Goal: Transaction & Acquisition: Purchase product/service

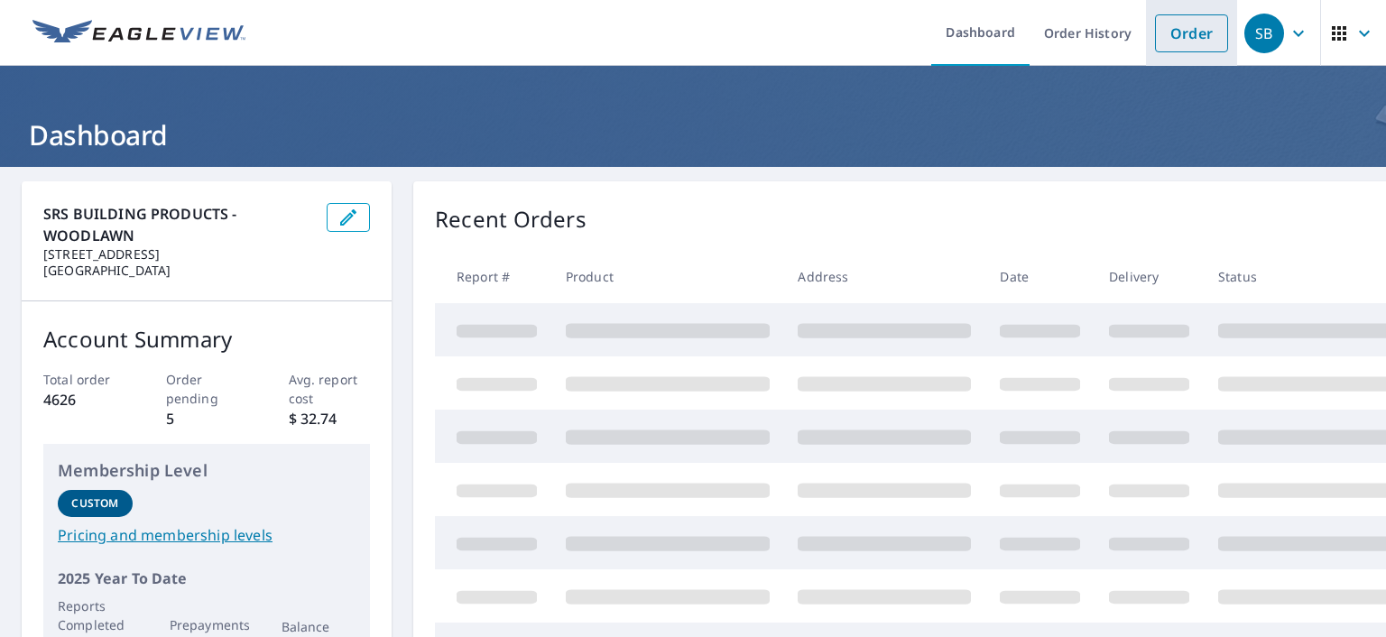
click at [1184, 36] on link "Order" at bounding box center [1191, 33] width 73 height 38
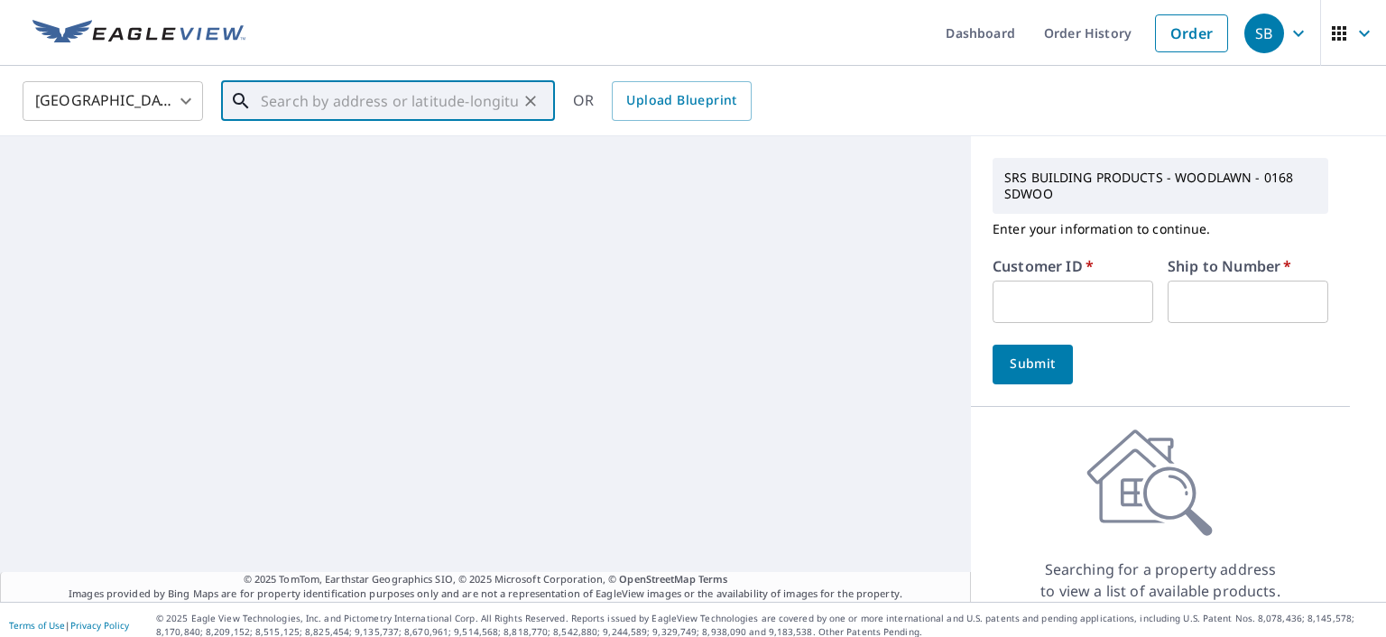
click at [271, 97] on input "text" at bounding box center [389, 101] width 257 height 51
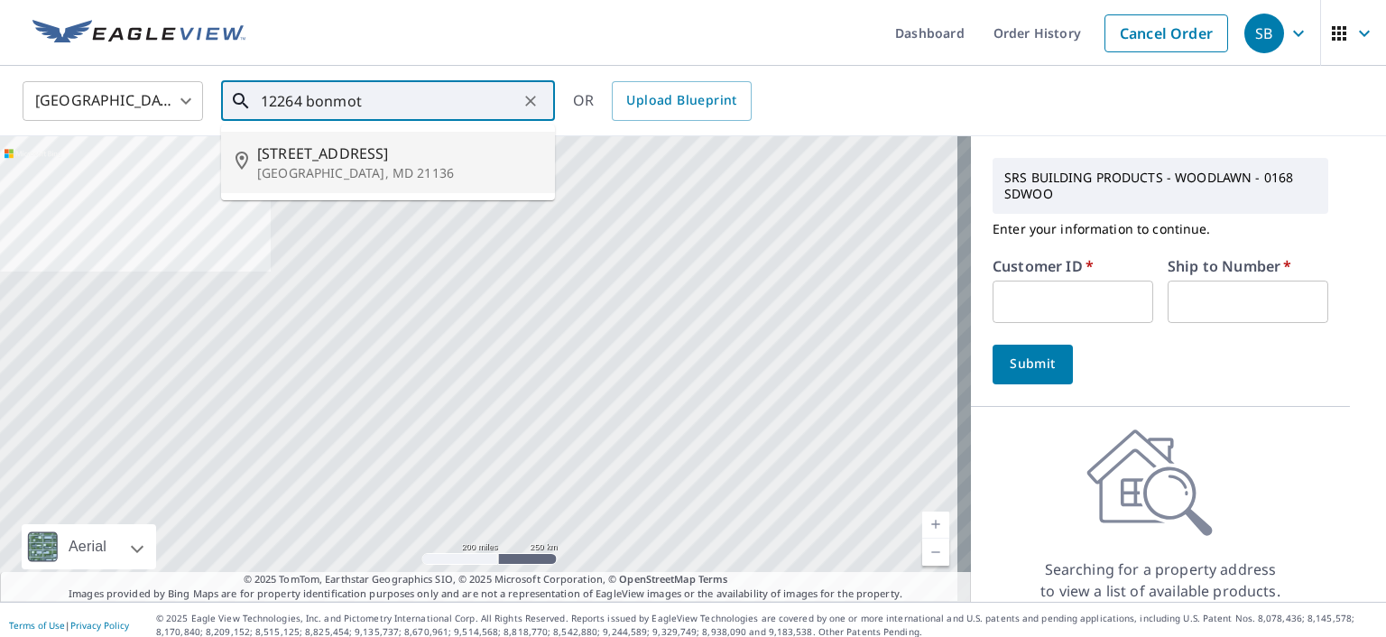
click at [390, 164] on p "[GEOGRAPHIC_DATA], MD 21136" at bounding box center [398, 173] width 283 height 18
type input "[STREET_ADDRESS]"
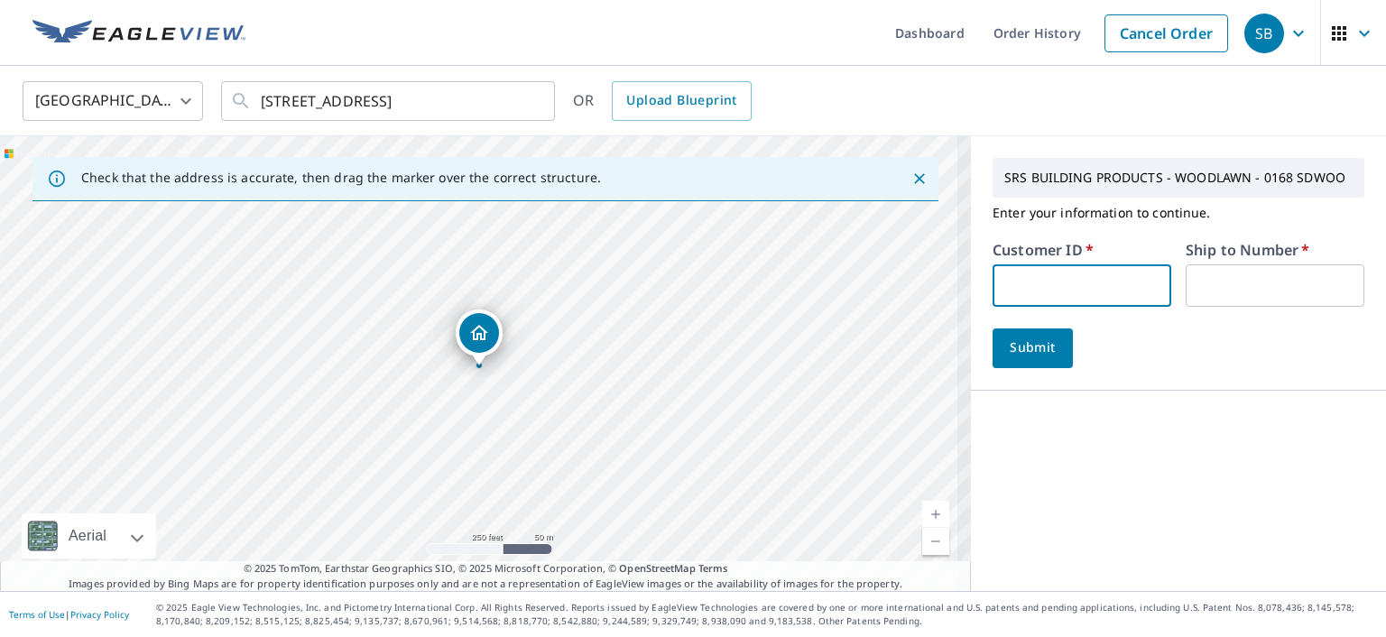
click at [1048, 288] on input "text" at bounding box center [1081, 285] width 179 height 42
type input "S042079"
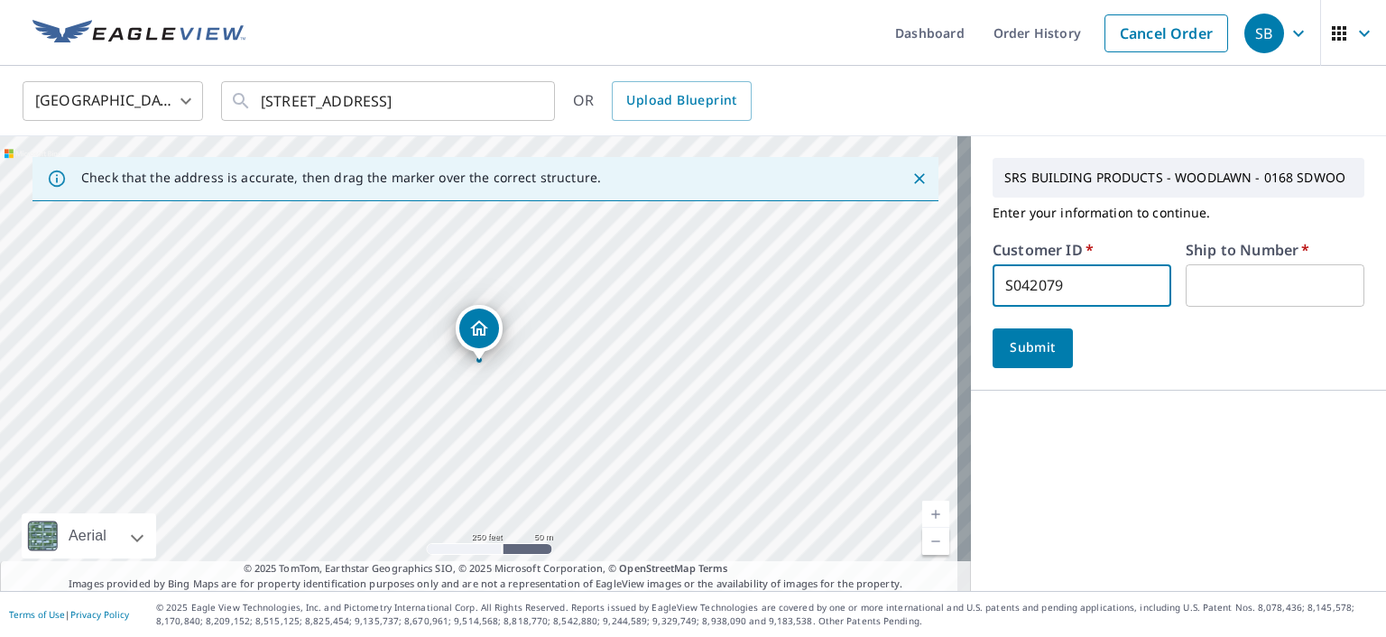
click at [1208, 291] on input "text" at bounding box center [1274, 285] width 179 height 42
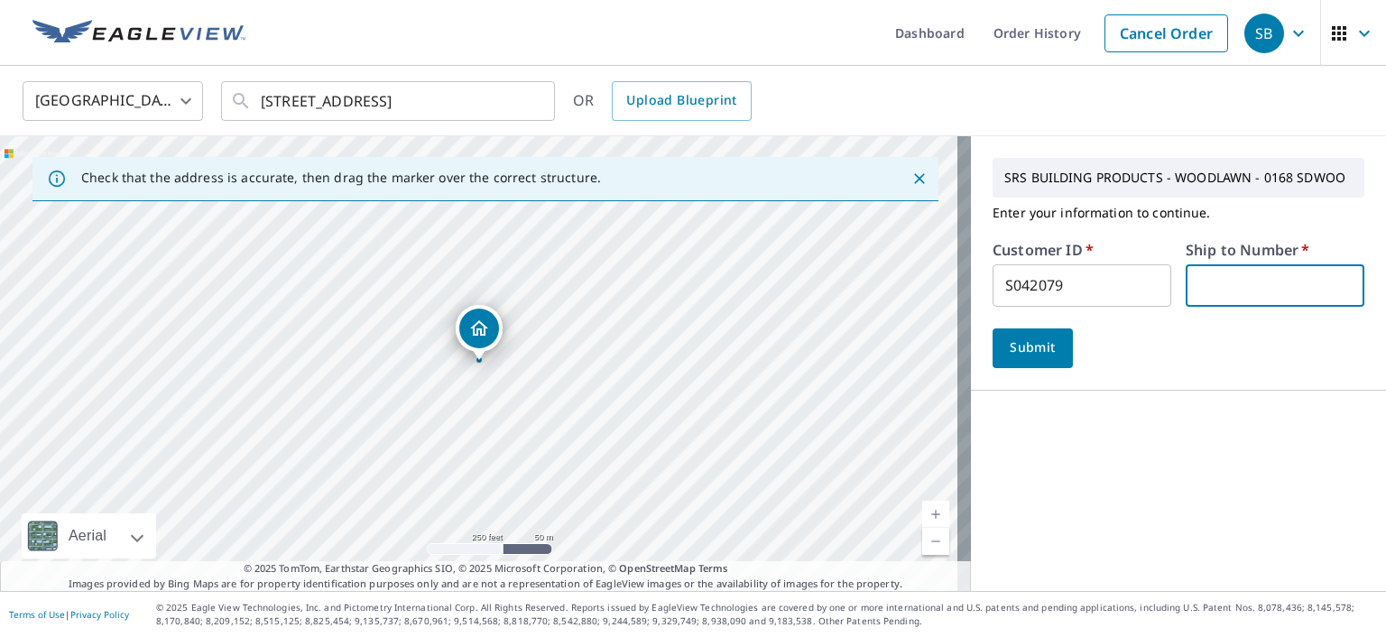
type input "1"
click at [1019, 346] on span "Submit" at bounding box center [1032, 348] width 51 height 23
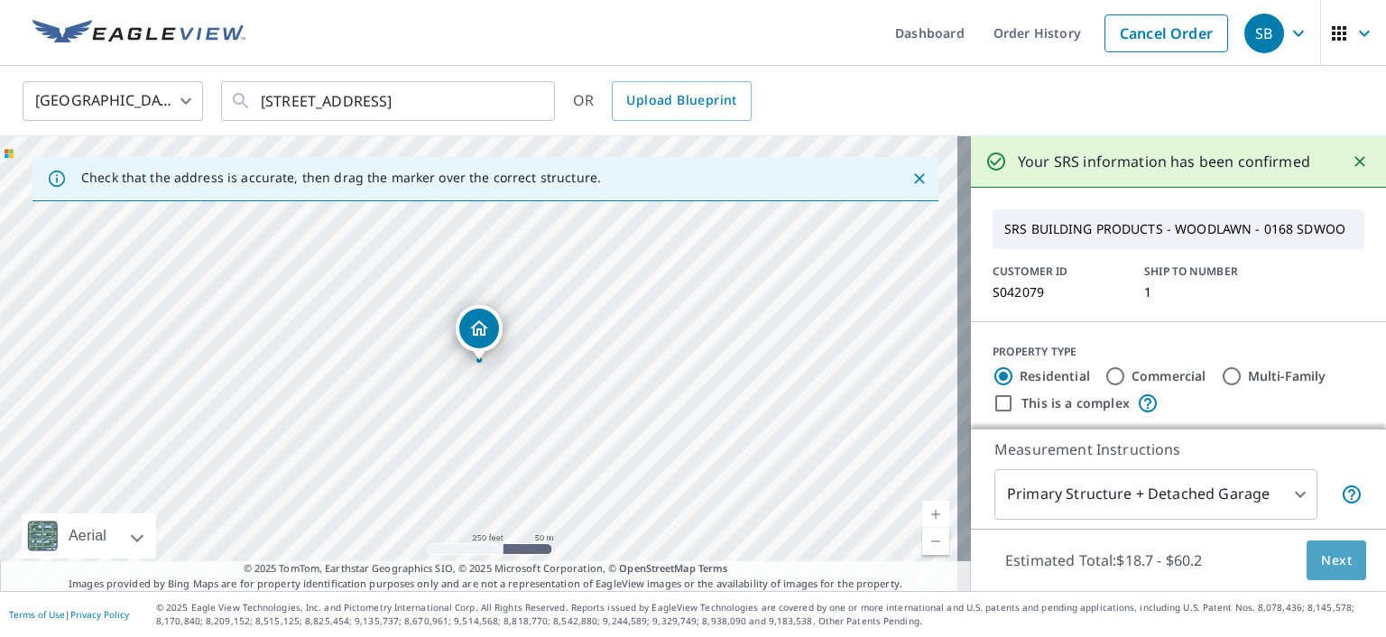
click at [1322, 554] on span "Next" at bounding box center [1336, 560] width 31 height 23
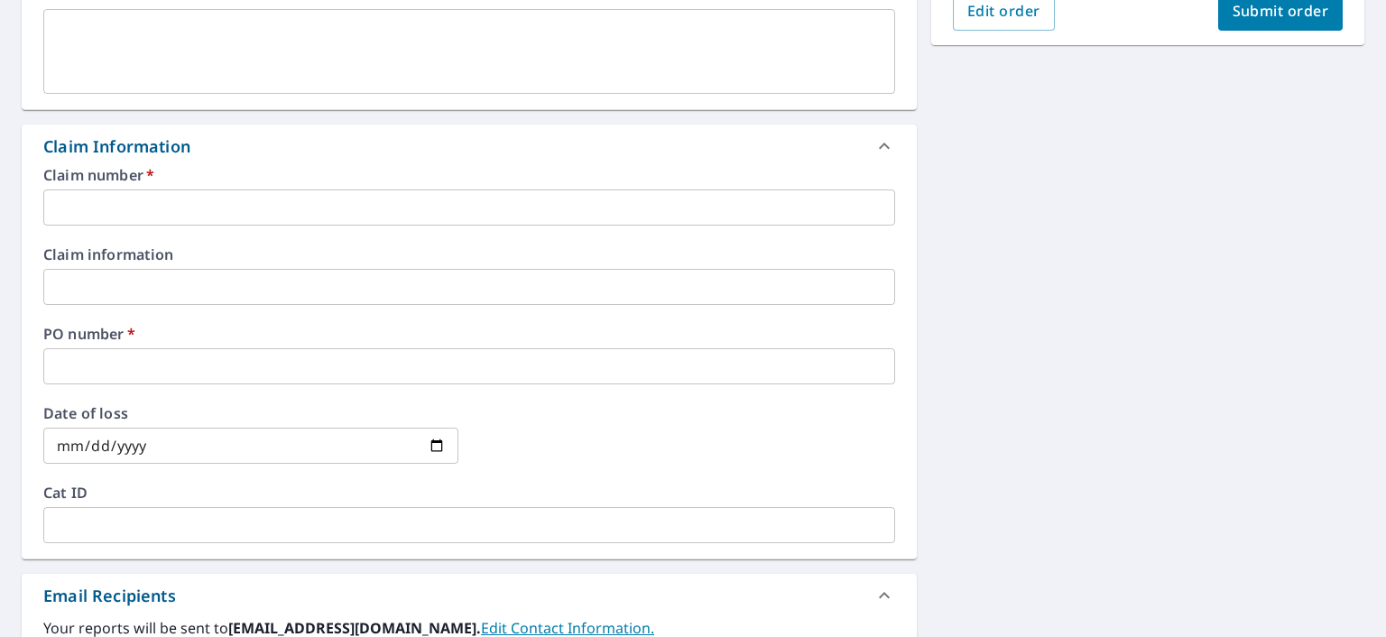
scroll to position [541, 0]
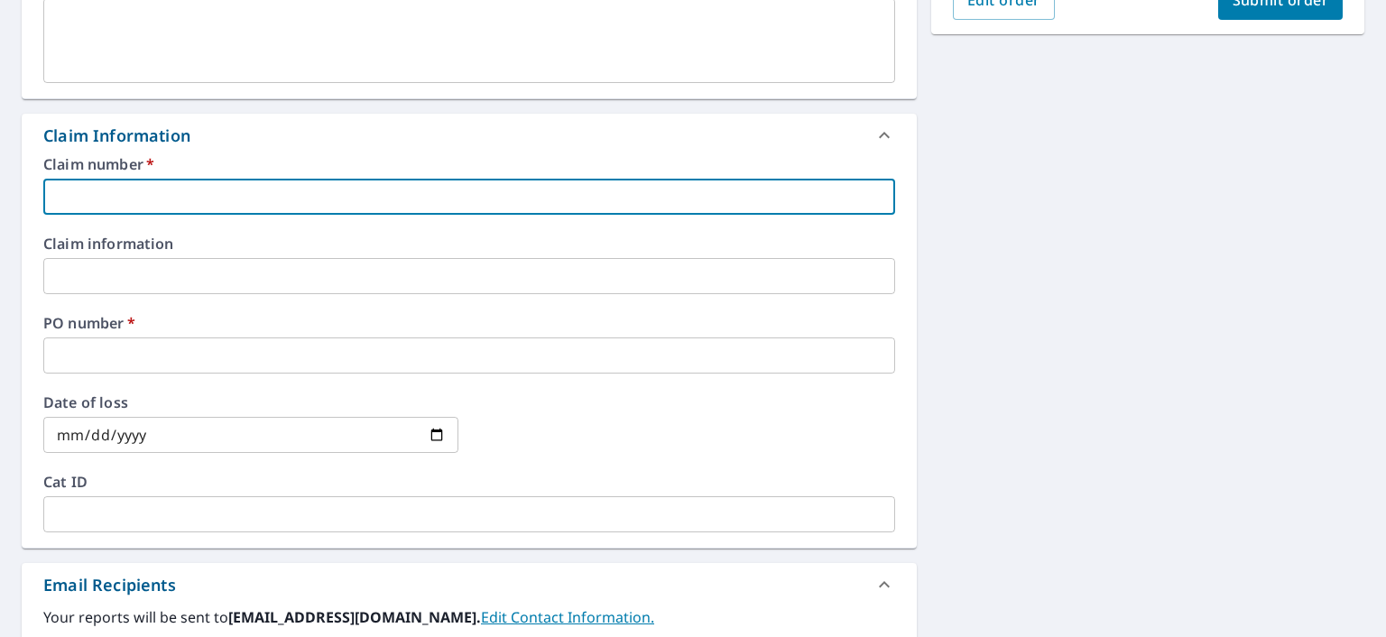
click at [126, 196] on input "text" at bounding box center [469, 197] width 852 height 36
type input "D"
checkbox input "true"
type input "DZ"
checkbox input "true"
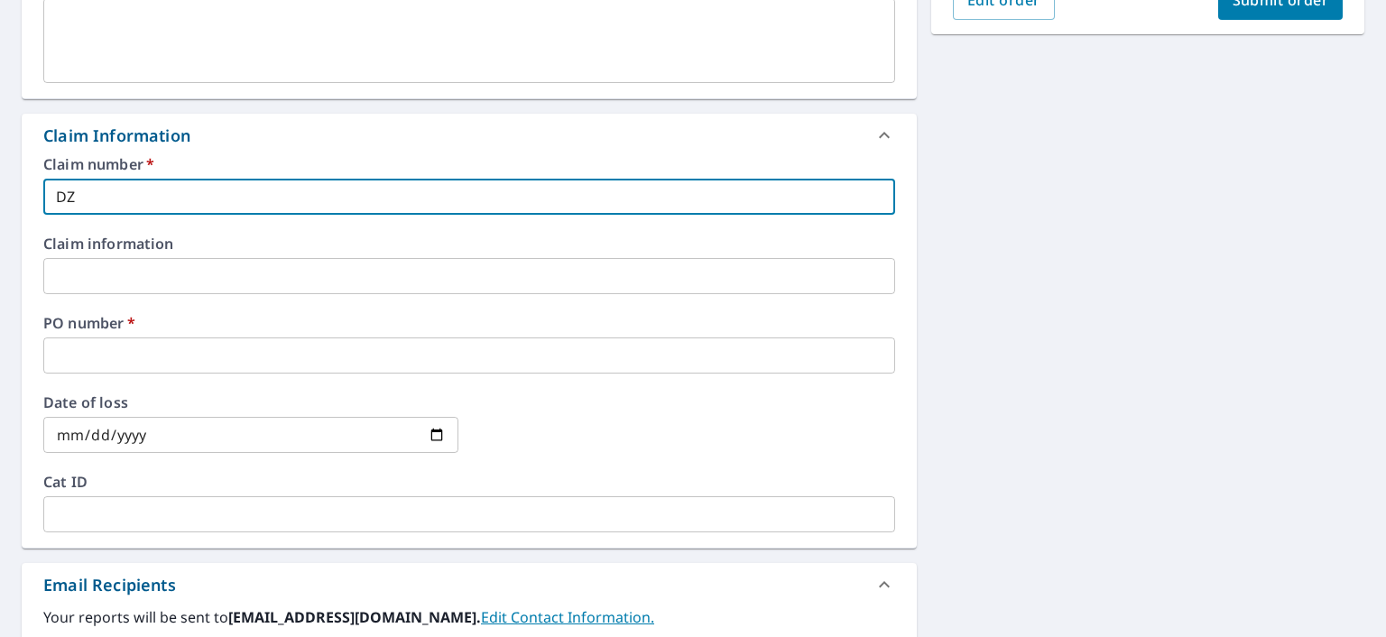
type input "DZ"
checkbox input "true"
type input "DZ O"
checkbox input "true"
type input "DZ Oc"
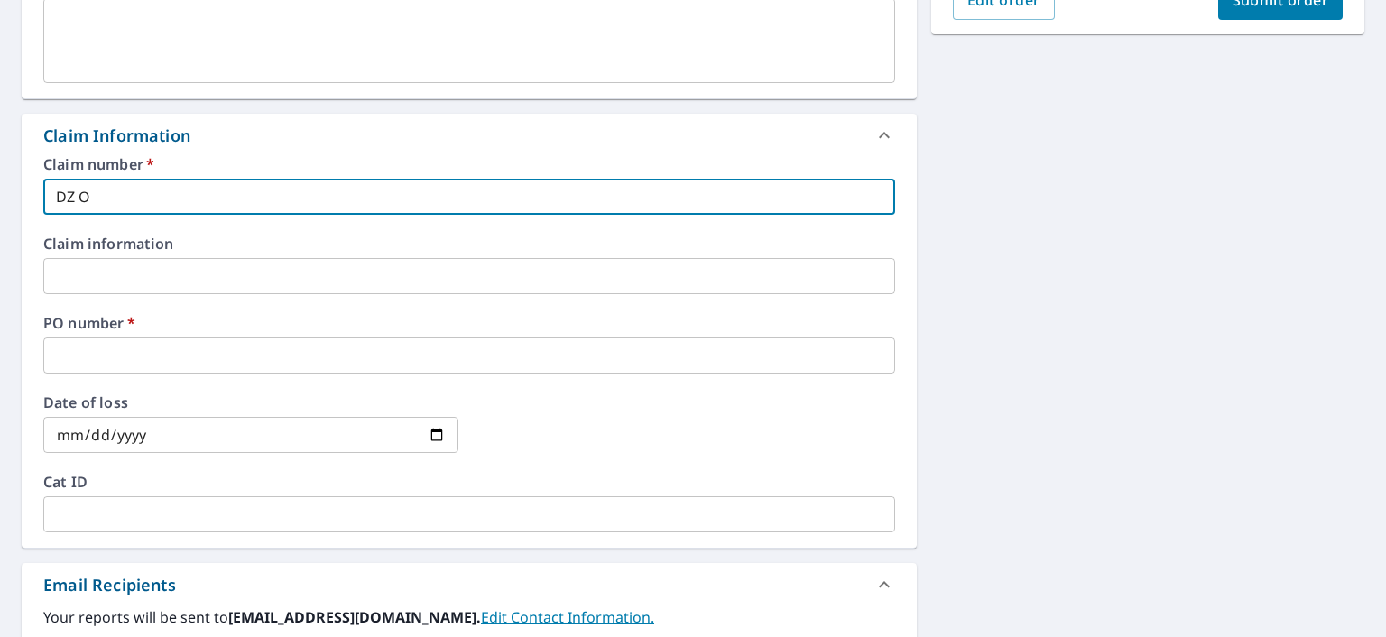
checkbox input "true"
type input "DZ Oce"
checkbox input "true"
type input "DZ Ocea"
checkbox input "true"
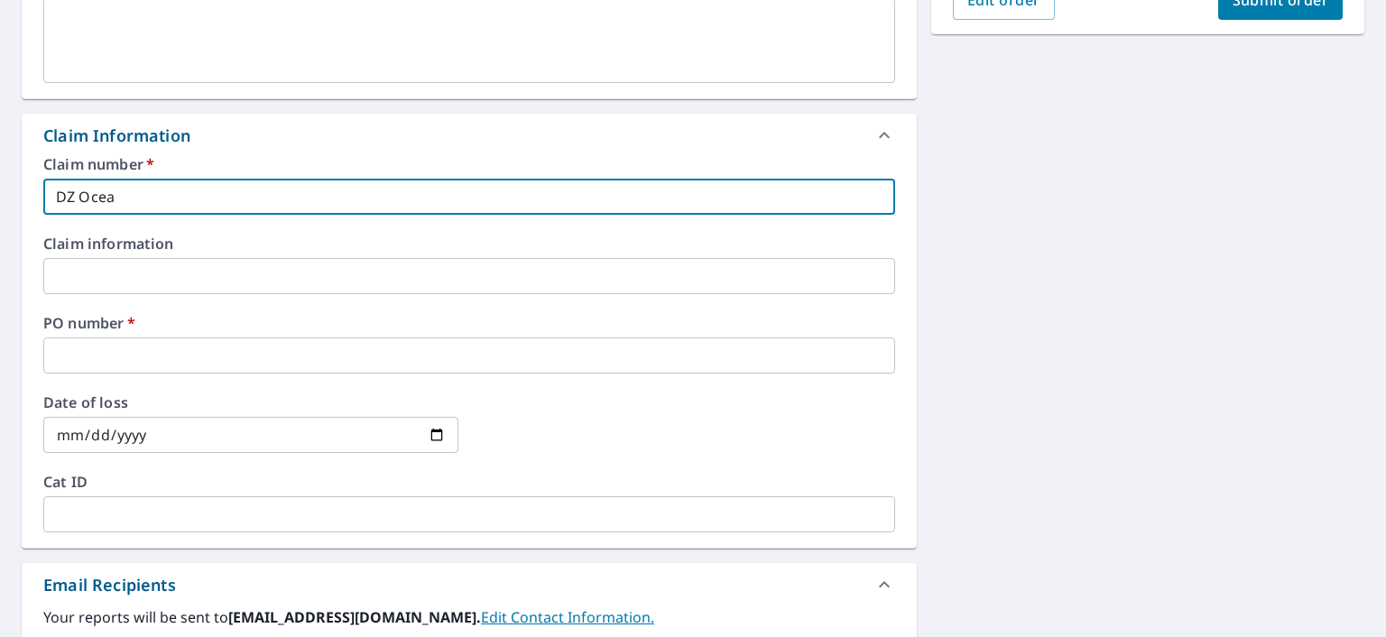
type input "DZ Ocean"
checkbox input "true"
type input "DZ Ocean"
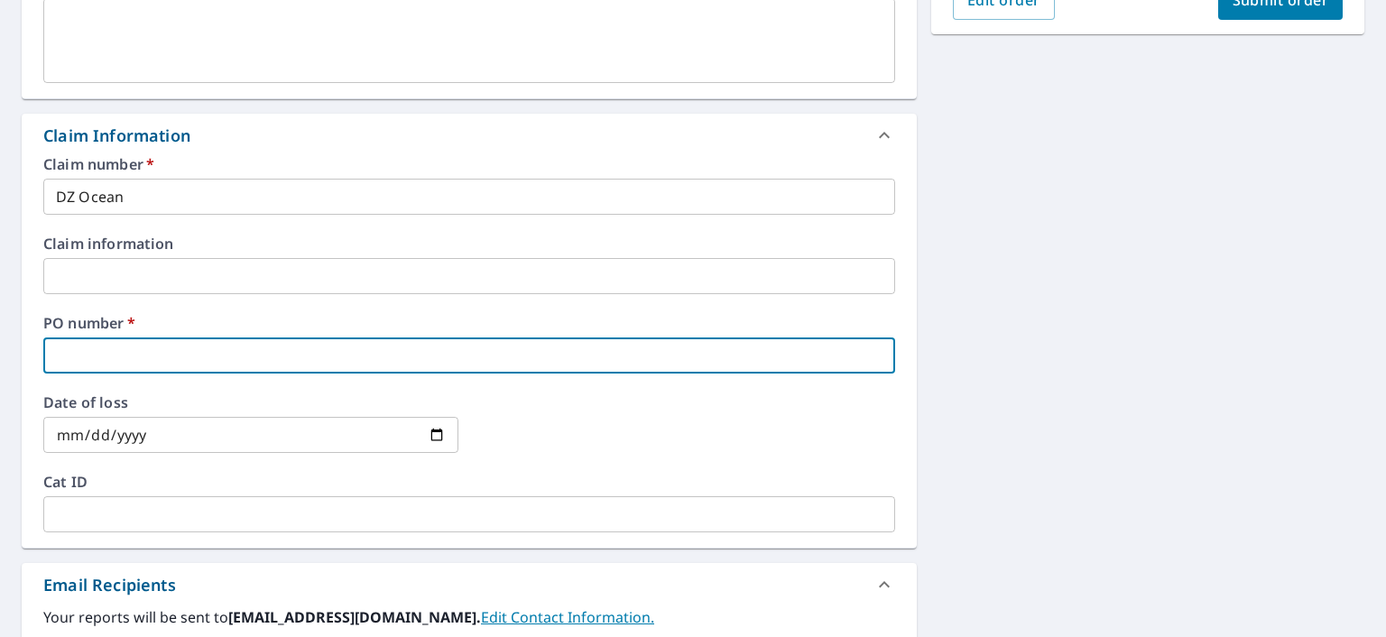
type input "D"
checkbox input "true"
type input "DZ"
checkbox input "true"
type input "DZ"
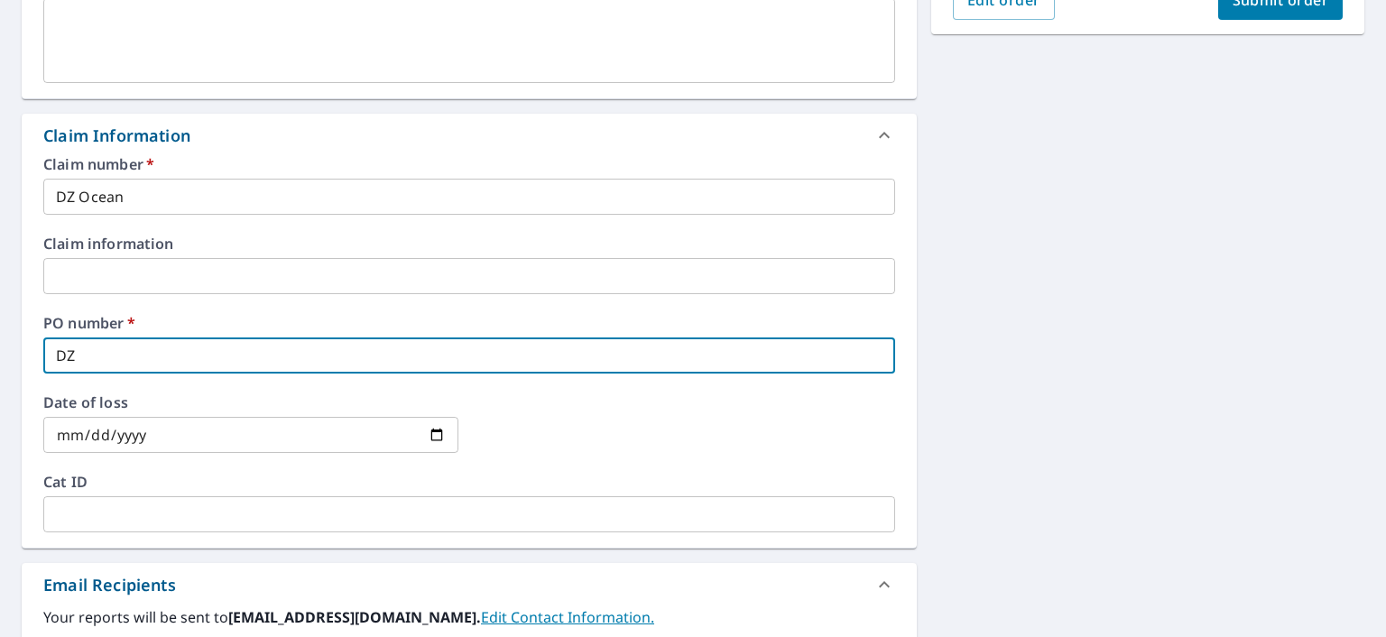
checkbox input "true"
type input "DZ O"
checkbox input "true"
type input "DZ Oc"
checkbox input "true"
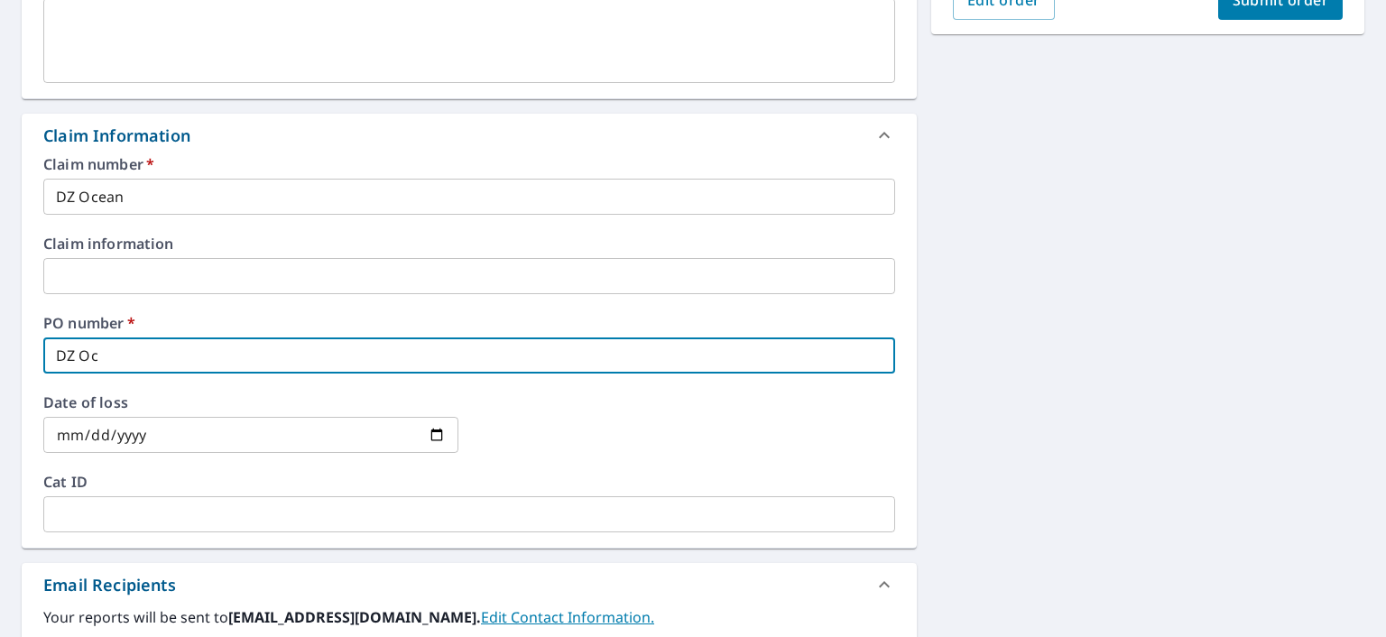
type input "DZ Oce"
checkbox input "true"
type input "DZ Ocea"
checkbox input "true"
type input "DZ Ocean"
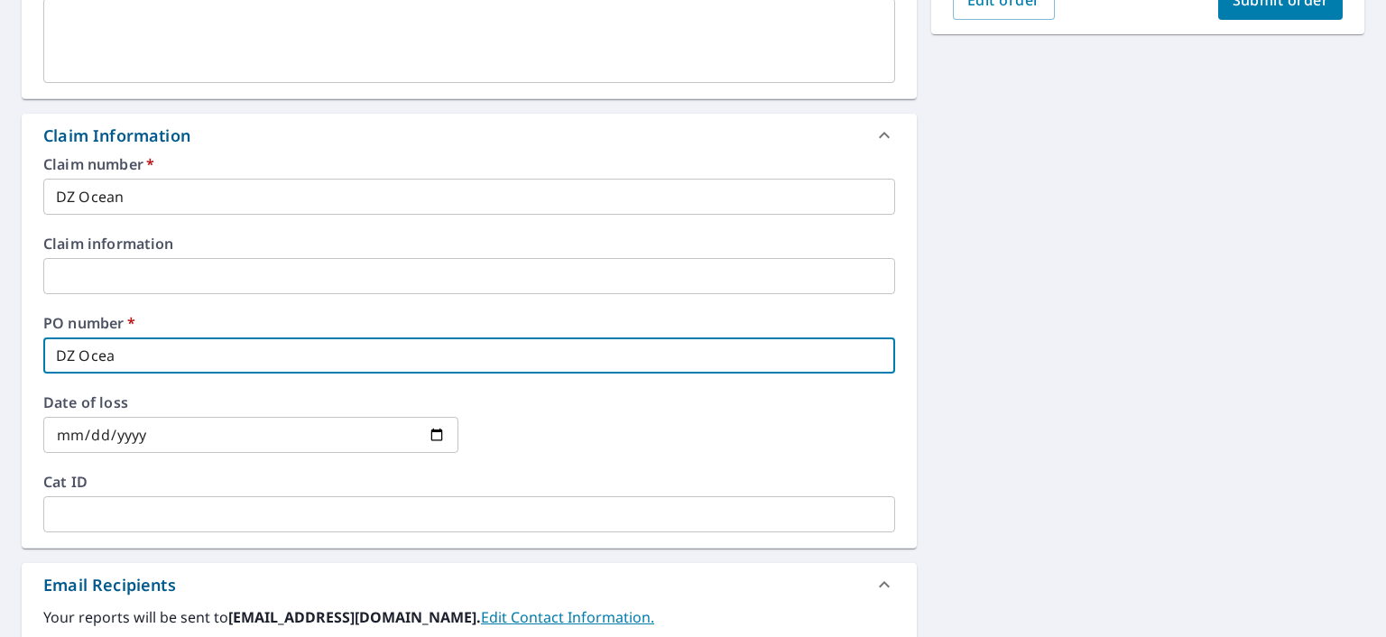
checkbox input "true"
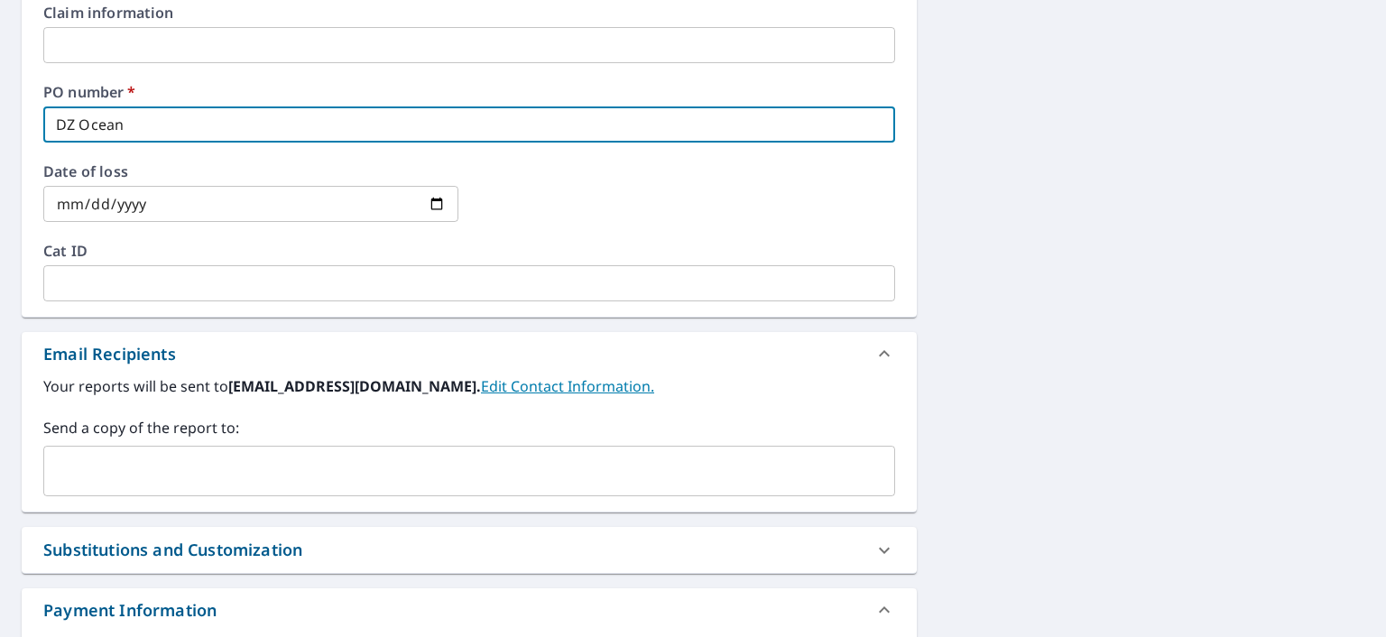
scroll to position [812, 0]
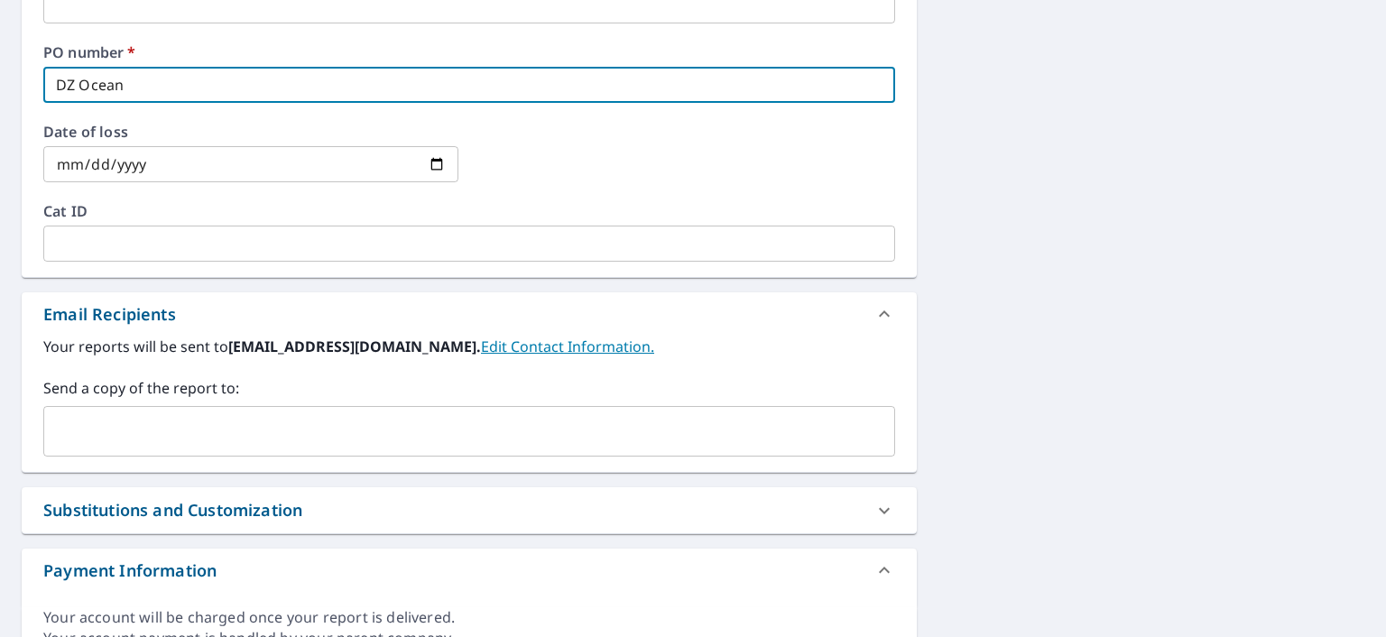
type input "DZ Ocean"
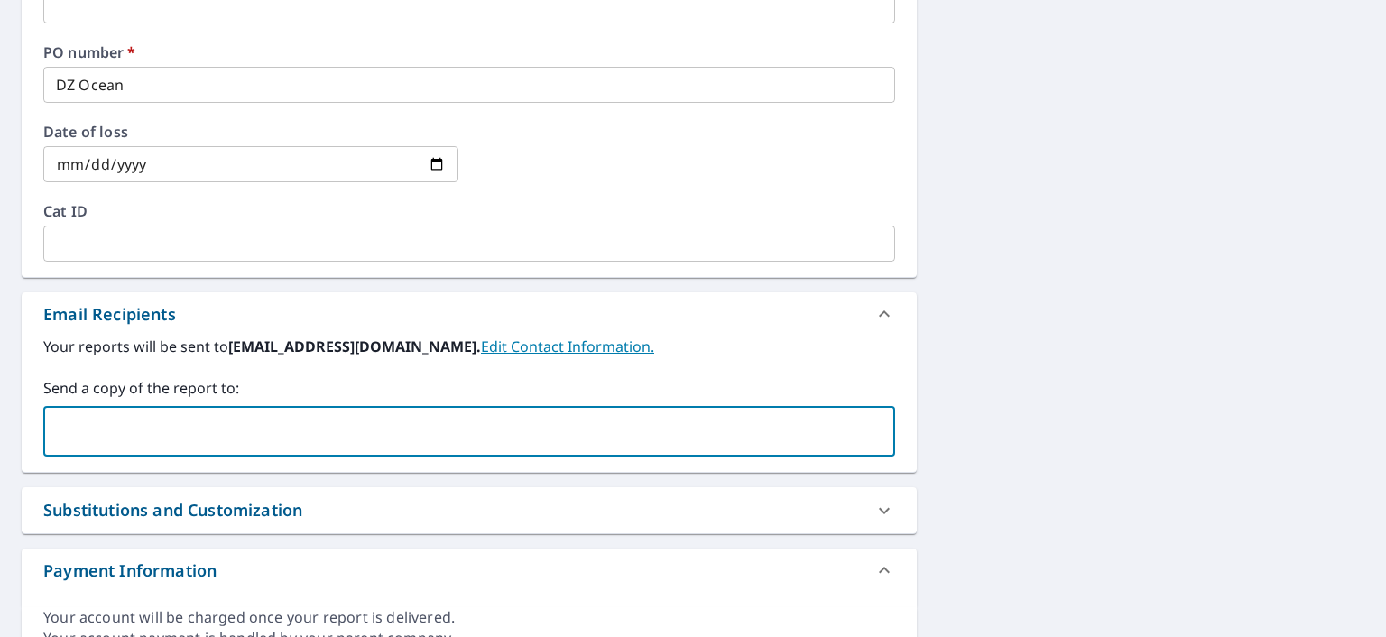
click at [133, 426] on input "text" at bounding box center [455, 431] width 808 height 34
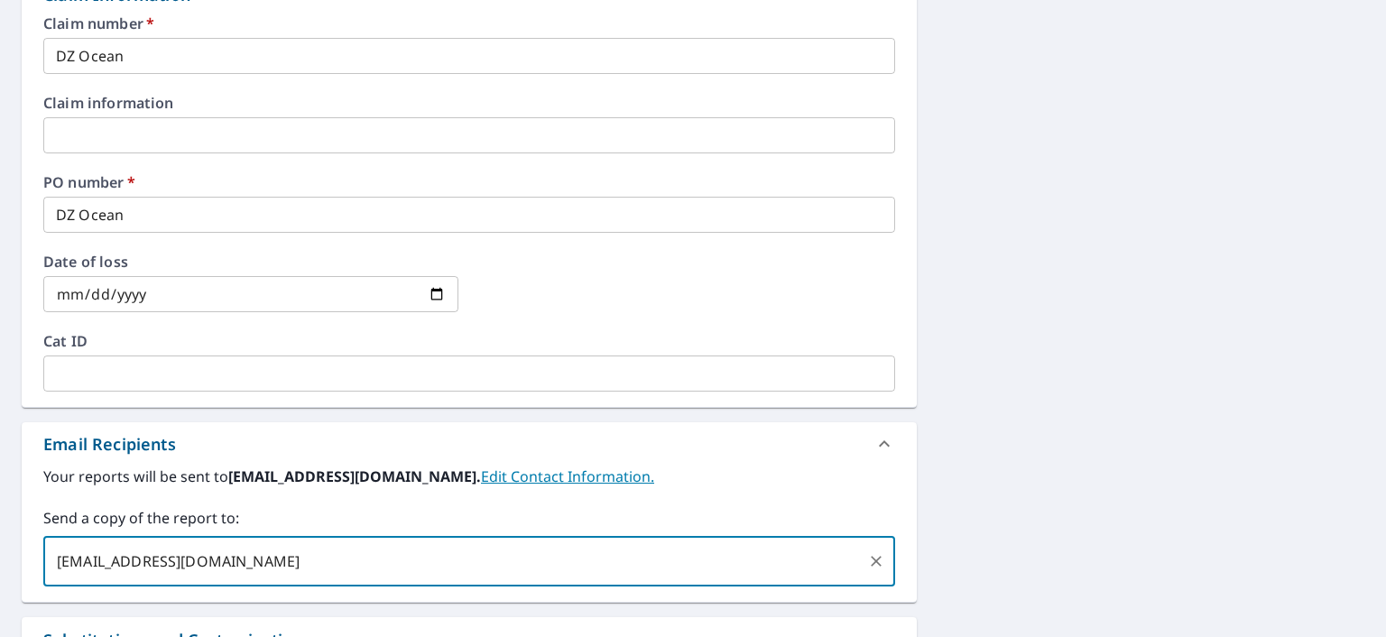
scroll to position [361, 0]
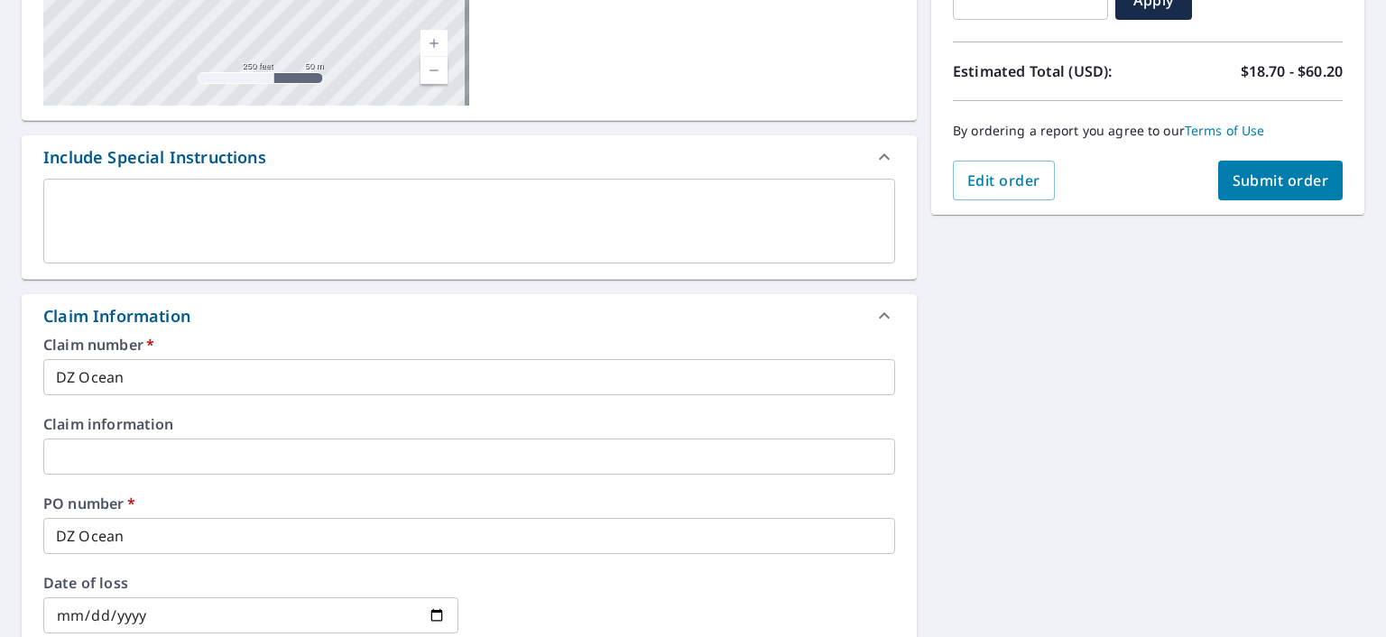
type input "[EMAIL_ADDRESS][DOMAIN_NAME]"
click at [1257, 187] on span "Submit order" at bounding box center [1280, 181] width 97 height 20
checkbox input "true"
